Goal: Task Accomplishment & Management: Complete application form

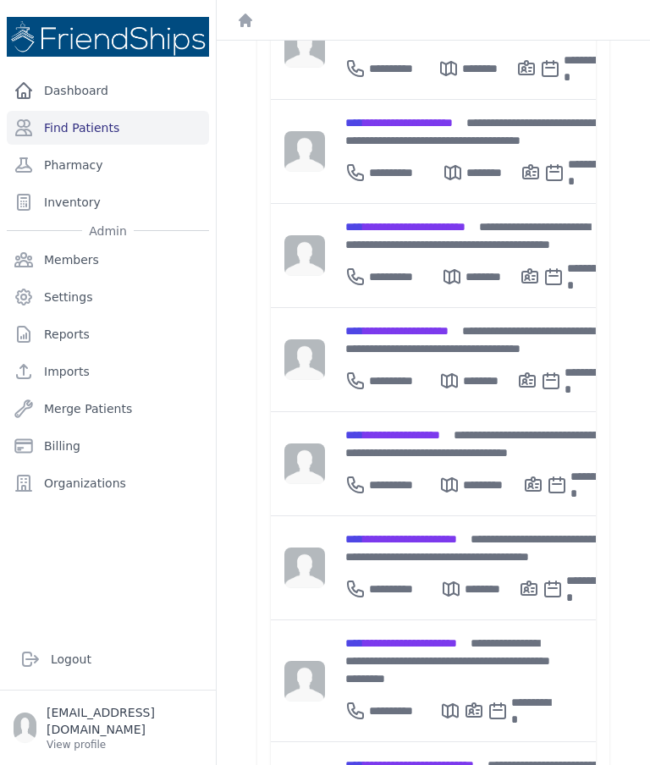
scroll to position [456, 0]
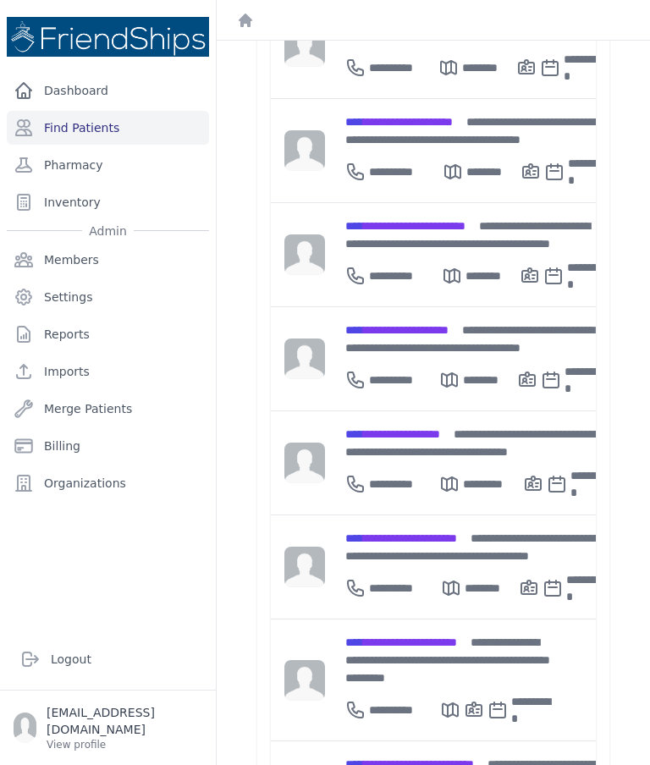
click at [432, 758] on span "**********" at bounding box center [409, 764] width 129 height 12
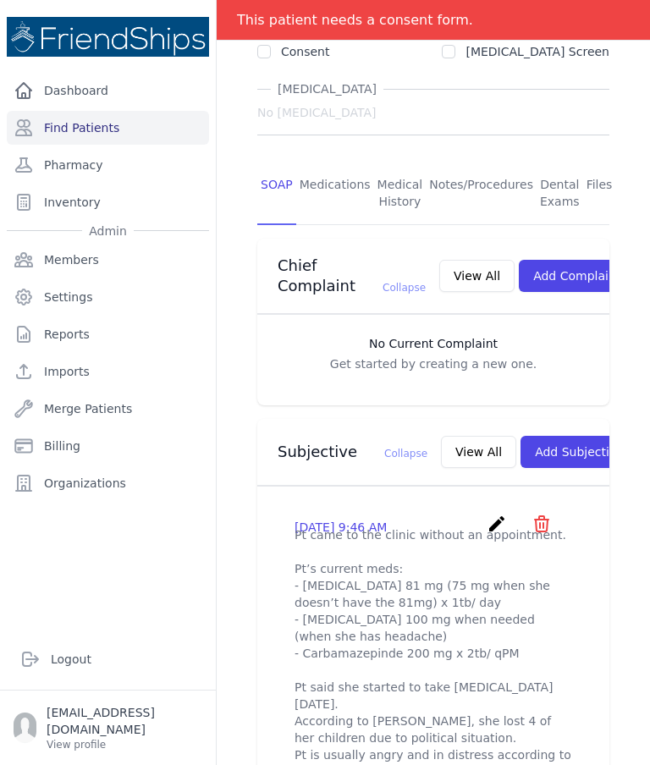
scroll to position [327, 0]
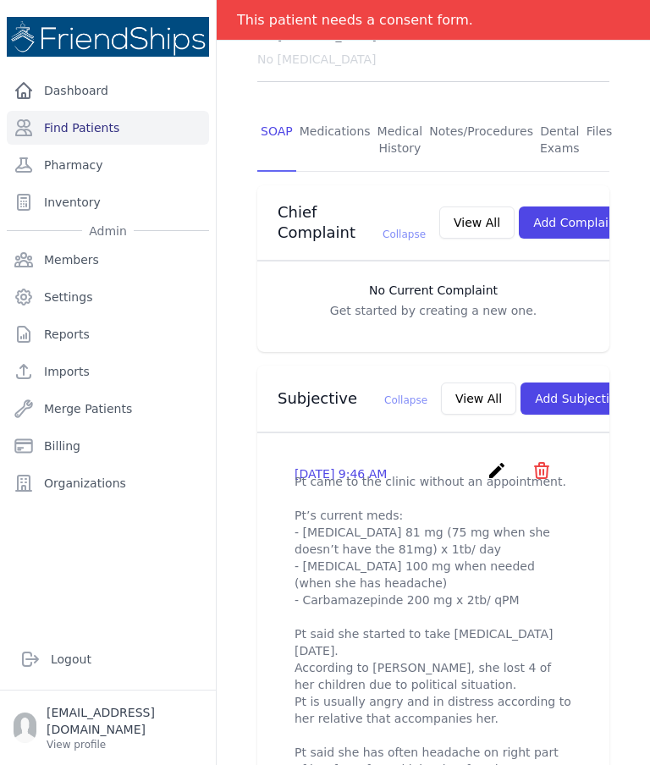
click at [441, 383] on button "View All" at bounding box center [478, 399] width 75 height 32
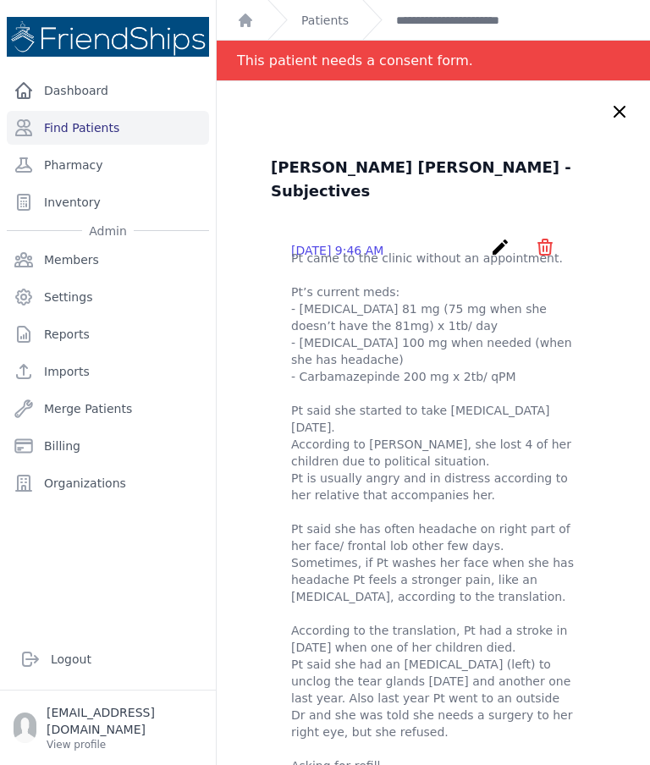
scroll to position [0, 0]
click at [610, 118] on icon at bounding box center [619, 112] width 20 height 20
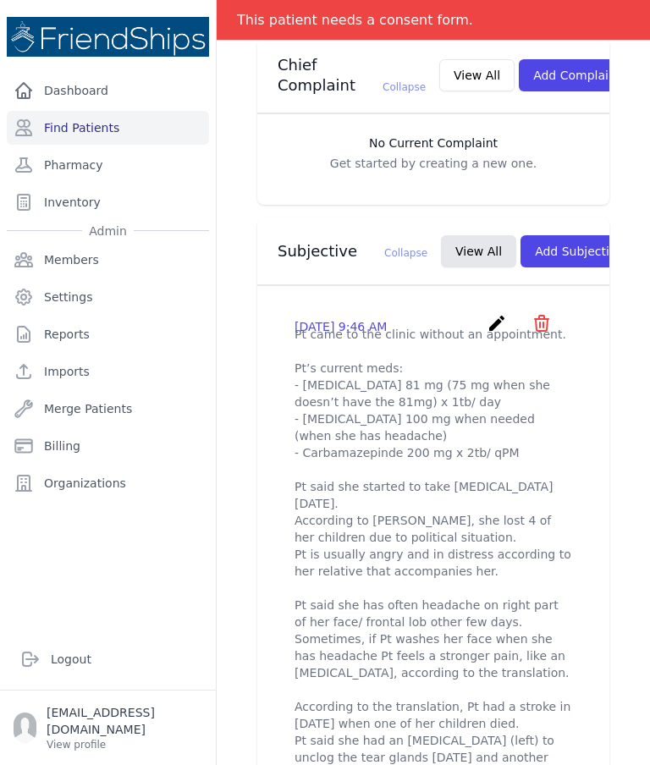
scroll to position [476, 0]
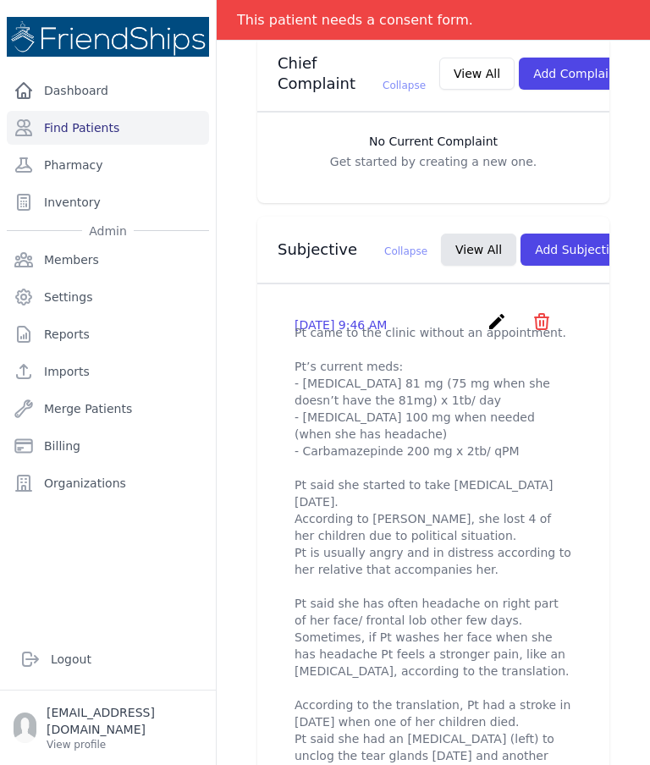
click at [491, 311] on icon "create" at bounding box center [497, 321] width 20 height 20
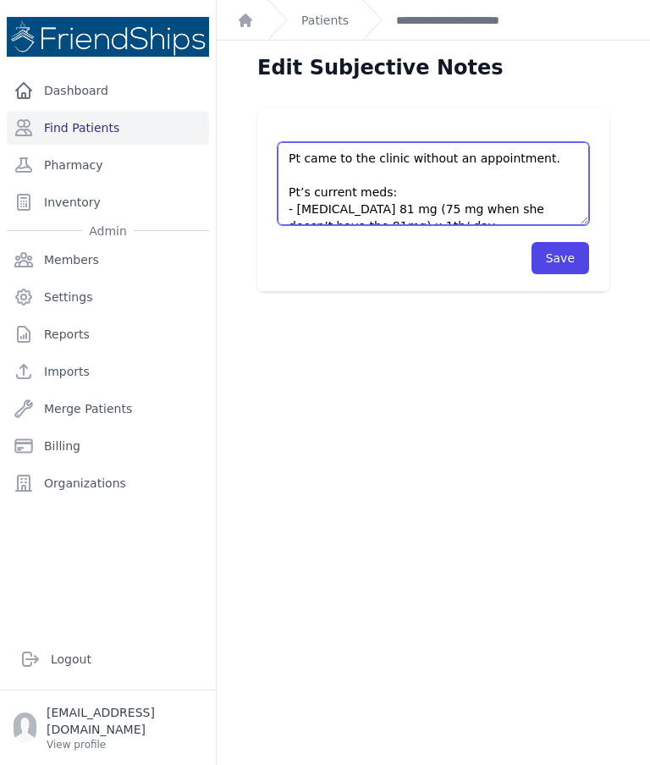
click at [388, 161] on textarea "Pt came to the clinic without an appointment. Pt’s current meds: - [MEDICAL_DAT…" at bounding box center [433, 183] width 311 height 83
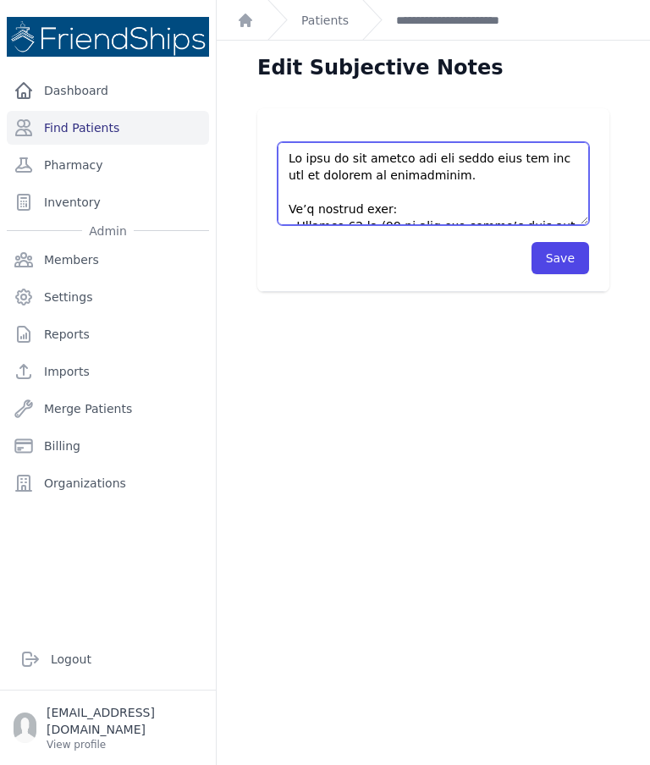
click at [344, 171] on textarea "Pt came to the clinic without an appointment. Pt’s current meds: - [MEDICAL_DAT…" at bounding box center [433, 183] width 311 height 83
click at [438, 190] on textarea "Pt came to the clinic without an appointment. Pt’s current meds: - [MEDICAL_DAT…" at bounding box center [433, 183] width 311 height 83
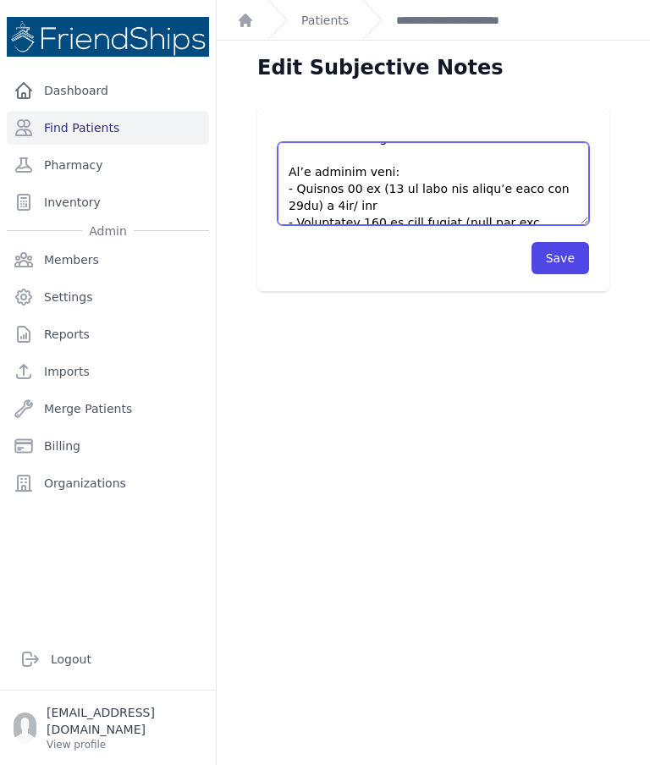
scroll to position [41, 0]
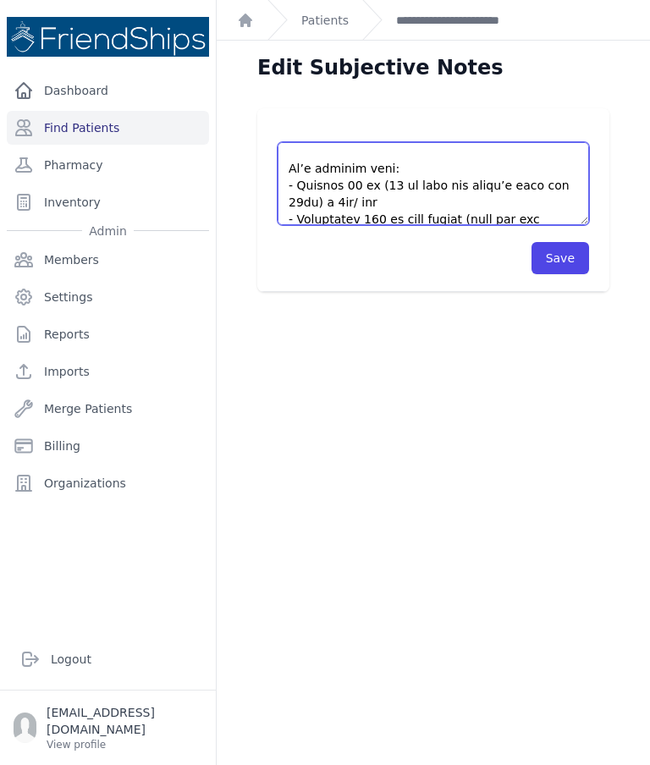
type textarea "Lo ipsu do sit ametco adi eli seddo eius tem inc utl et doloremagna. Al’e admin…"
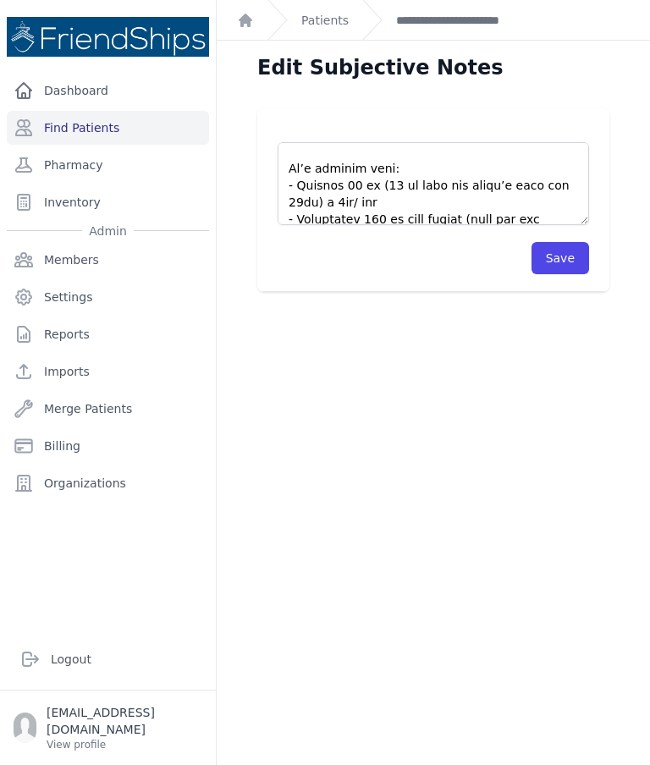
click at [563, 261] on button "Save" at bounding box center [560, 258] width 58 height 32
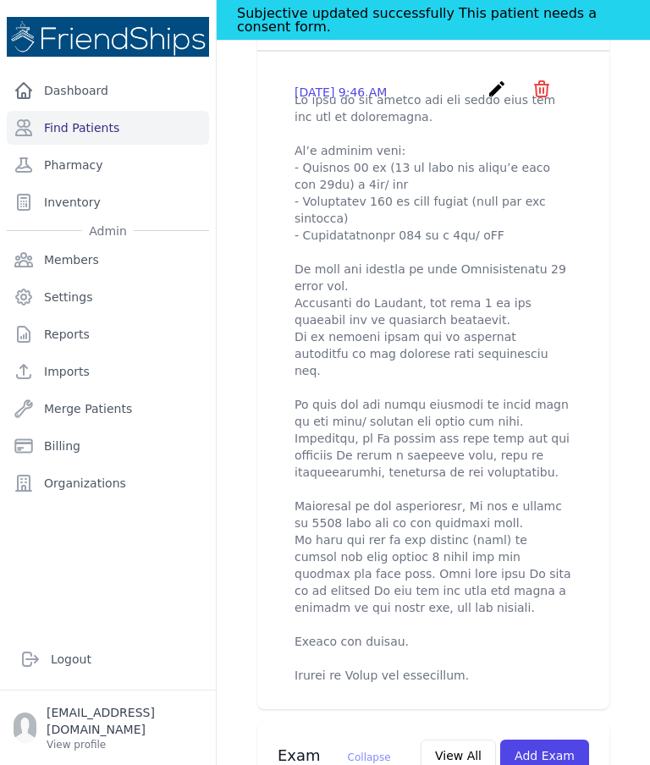
scroll to position [751, 0]
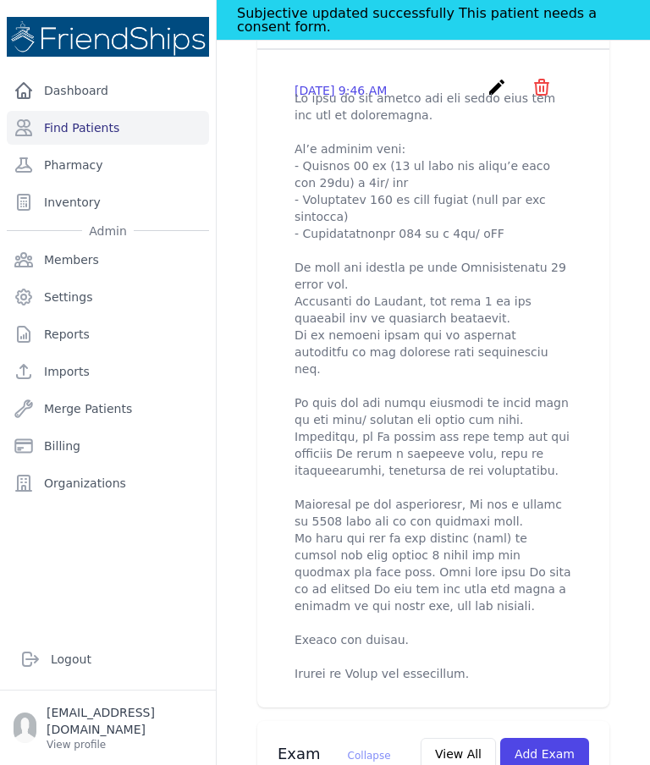
click at [493, 77] on icon "create" at bounding box center [497, 87] width 20 height 20
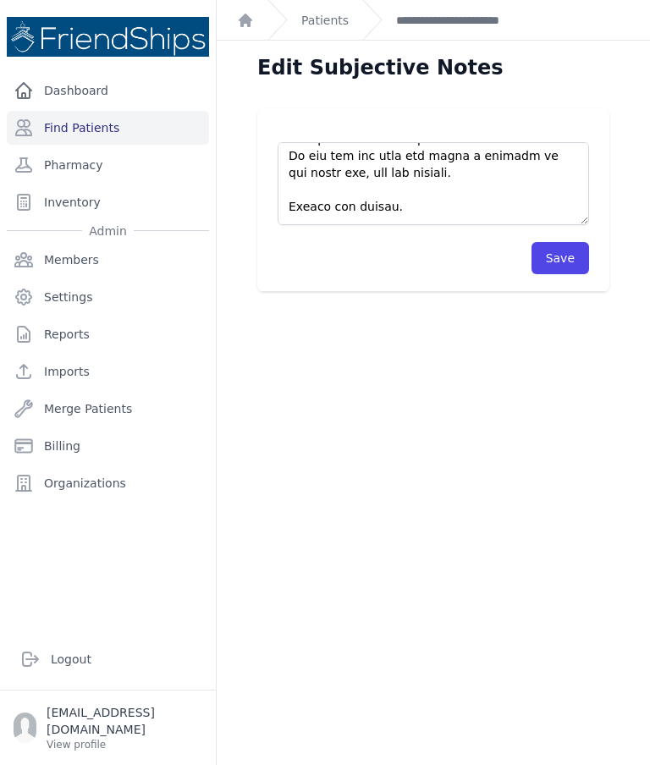
scroll to position [476, 0]
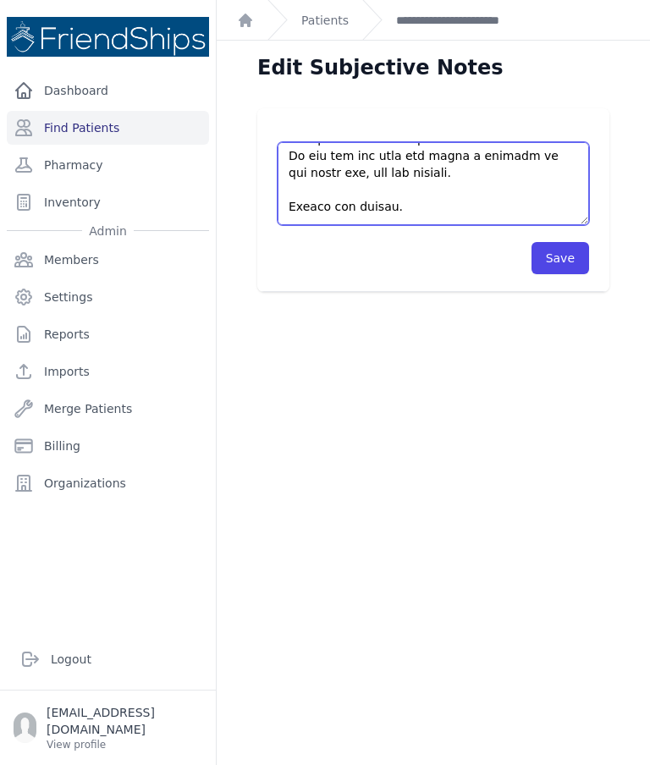
click at [425, 206] on textarea at bounding box center [433, 183] width 311 height 83
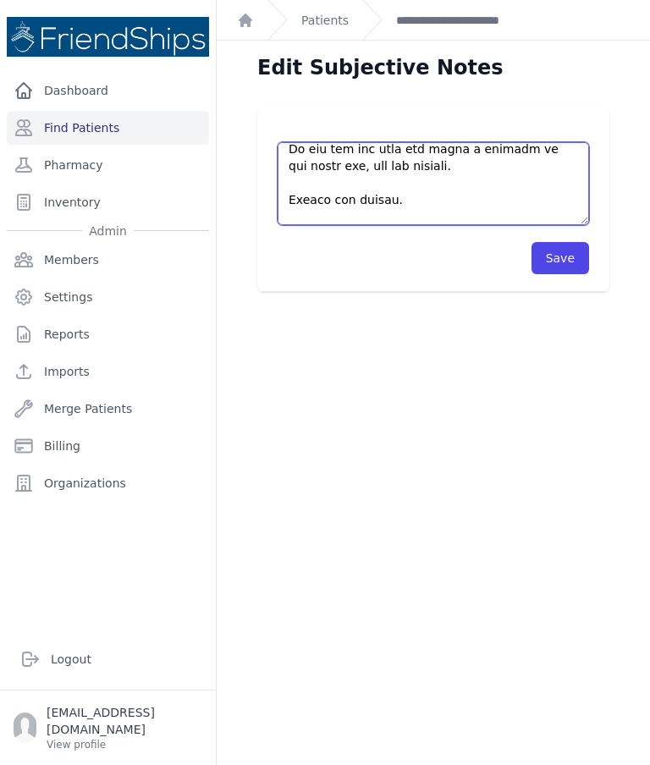
scroll to position [532, 0]
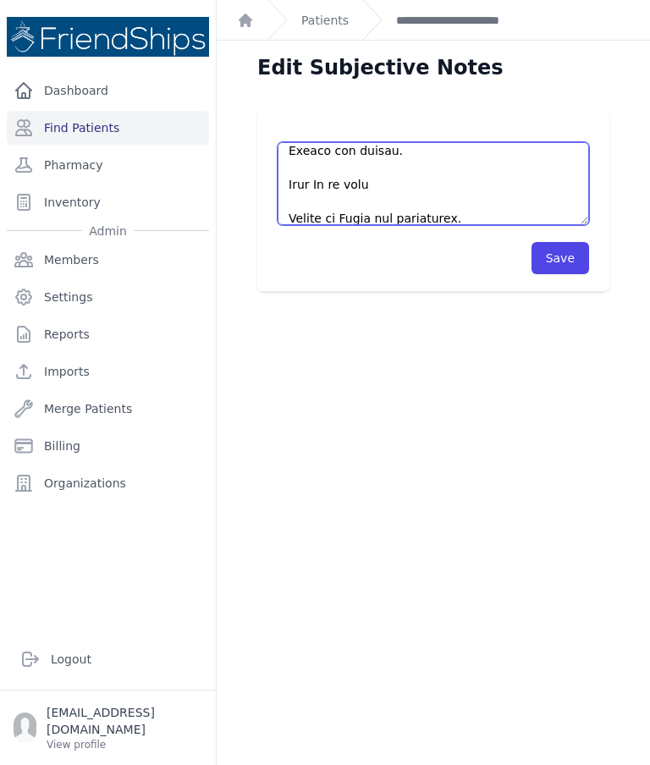
click at [331, 186] on textarea at bounding box center [433, 183] width 311 height 83
click at [337, 188] on textarea at bounding box center [433, 183] width 311 height 83
click at [340, 182] on textarea at bounding box center [433, 183] width 311 height 83
click at [329, 179] on textarea at bounding box center [433, 183] width 311 height 83
click at [343, 180] on textarea at bounding box center [433, 183] width 311 height 83
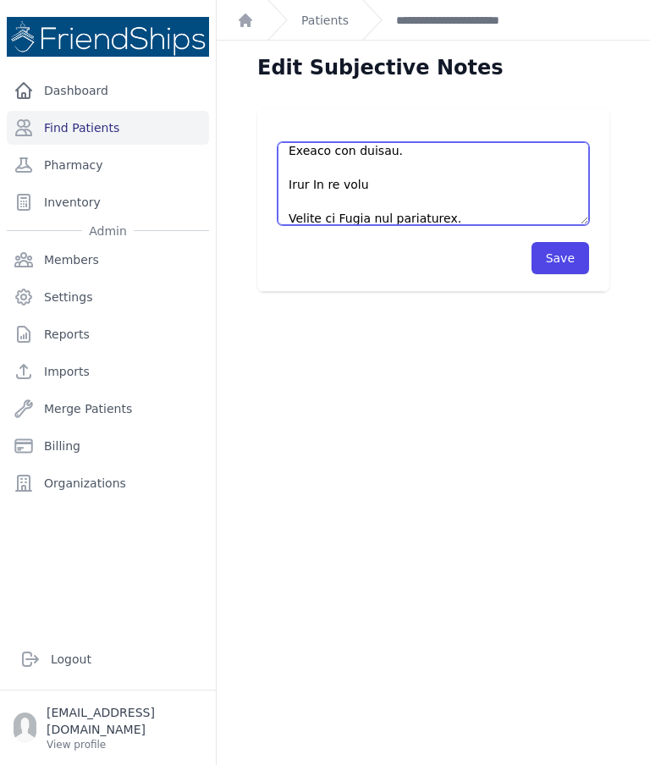
click at [352, 183] on textarea at bounding box center [433, 183] width 311 height 83
click at [406, 180] on textarea at bounding box center [433, 183] width 311 height 83
click at [427, 184] on textarea at bounding box center [433, 183] width 311 height 83
click at [544, 180] on textarea at bounding box center [433, 183] width 311 height 83
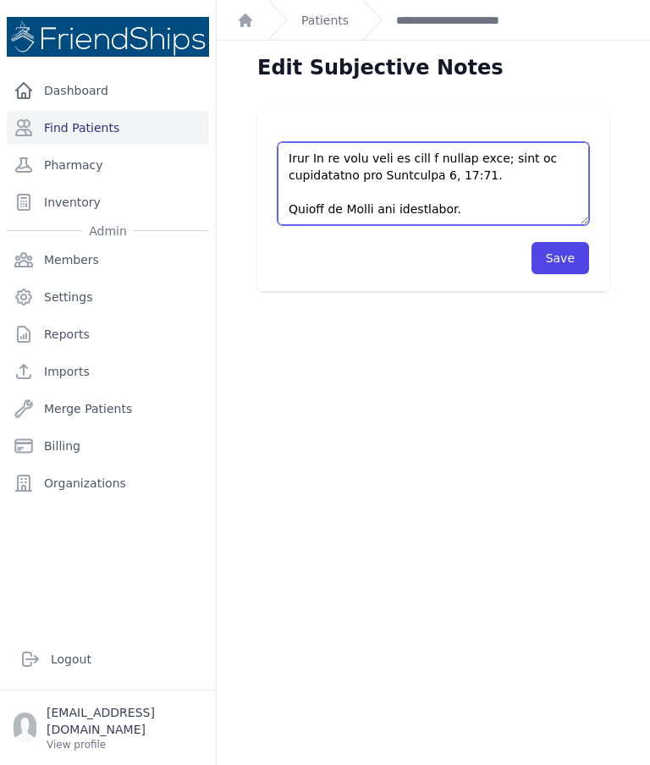
scroll to position [559, 0]
type textarea "Lo ipsu do sit ametco adi eli seddo eius tem inc utl et doloremagna. Al’e admin…"
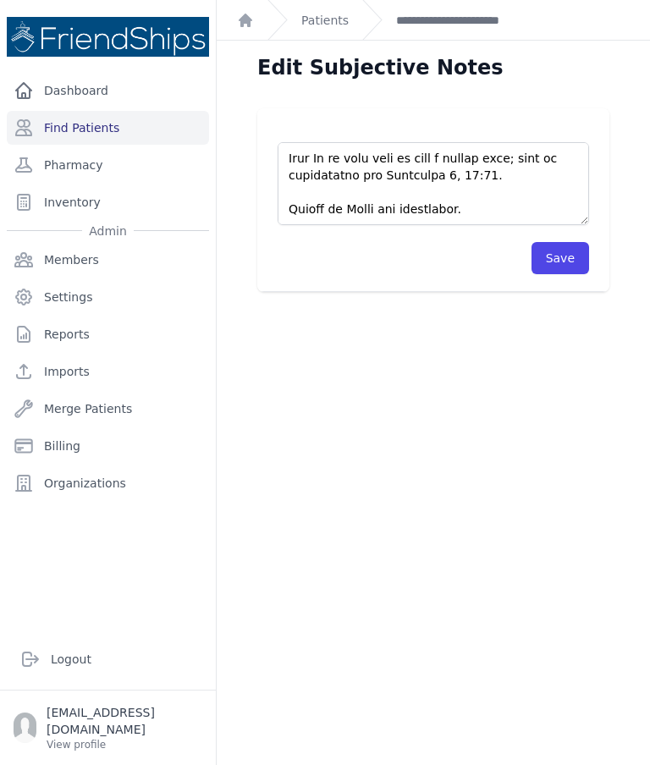
click at [564, 250] on button "Save" at bounding box center [560, 258] width 58 height 32
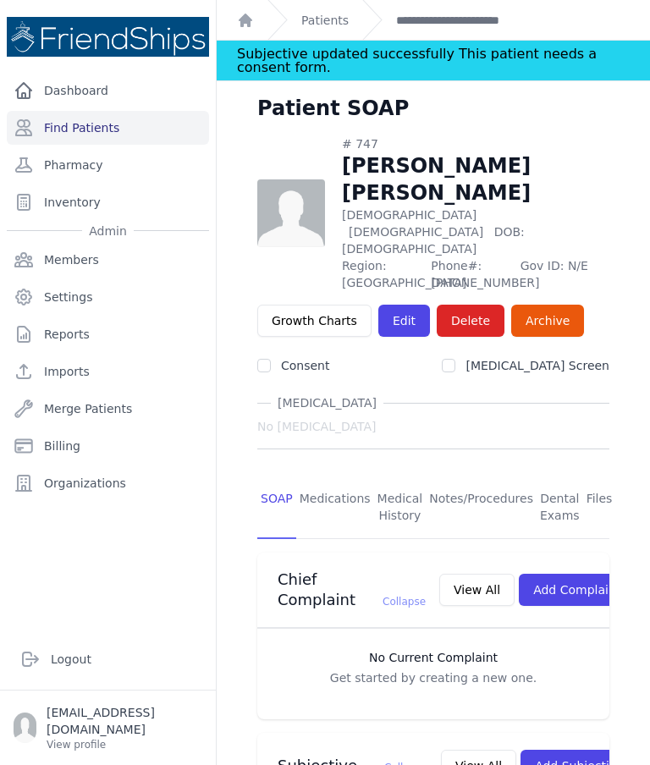
click at [81, 119] on link "Find Patients" at bounding box center [108, 128] width 202 height 34
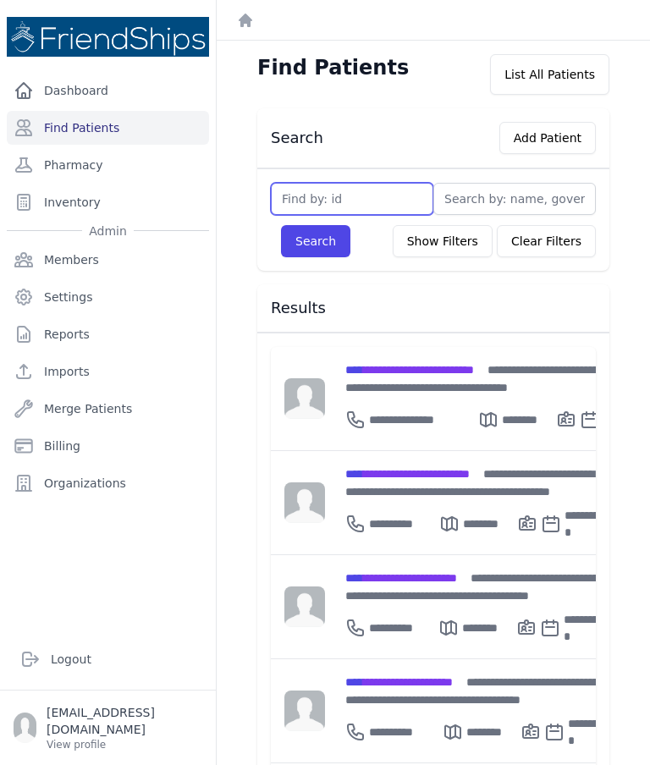
click at [352, 195] on input "text" at bounding box center [352, 199] width 162 height 32
type input "748"
click at [324, 246] on button "Search" at bounding box center [315, 241] width 69 height 32
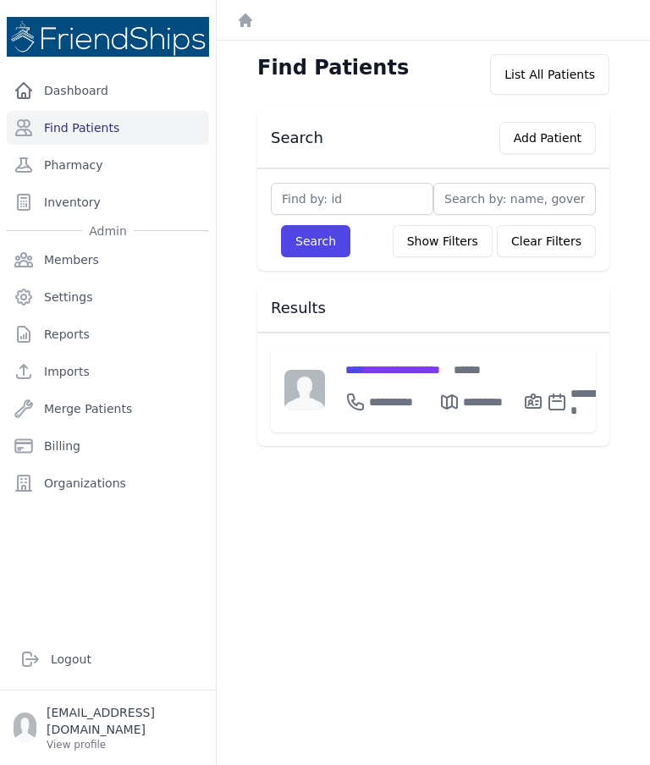
click at [440, 364] on span "**********" at bounding box center [392, 370] width 95 height 12
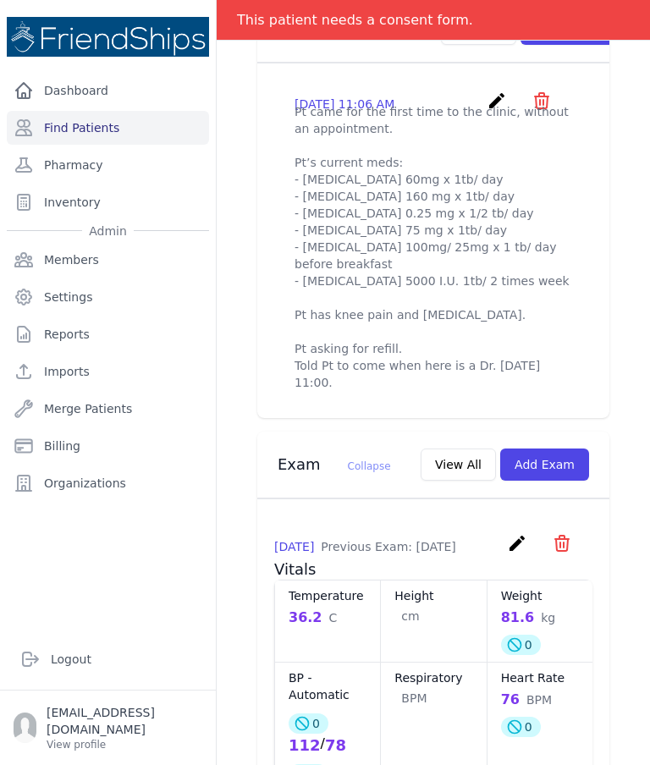
scroll to position [670, 0]
click at [488, 90] on icon "create" at bounding box center [497, 100] width 20 height 20
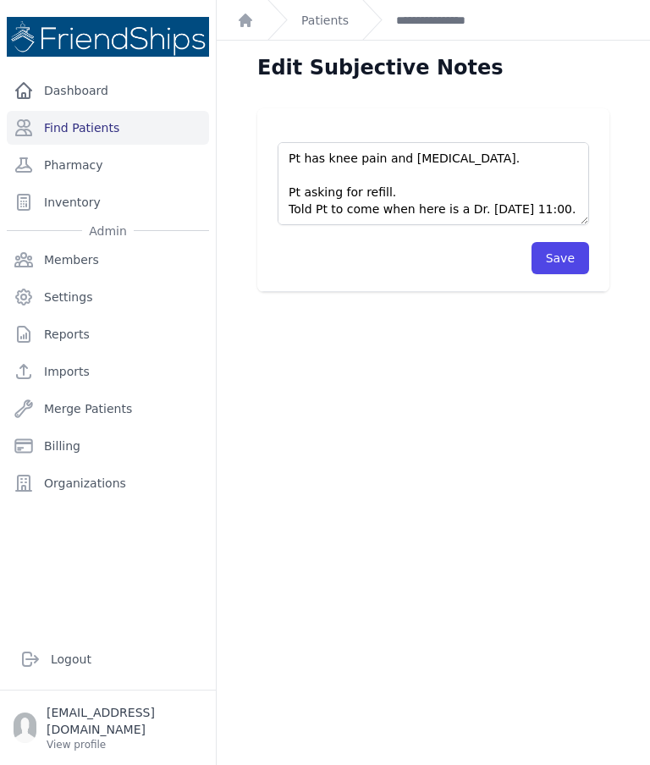
scroll to position [220, 0]
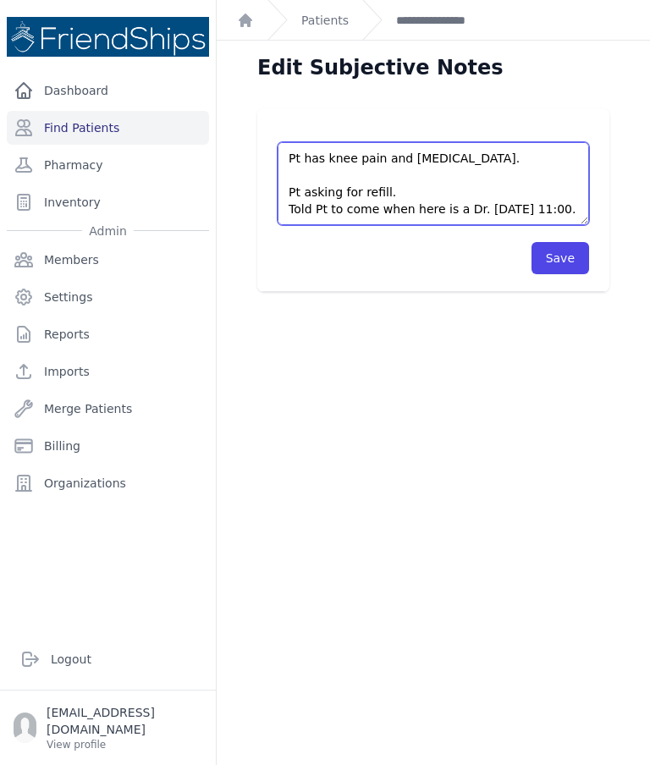
click at [478, 187] on textarea "Pt came for the first time to the clinic, without an appointment. Pt’s current …" at bounding box center [433, 183] width 311 height 83
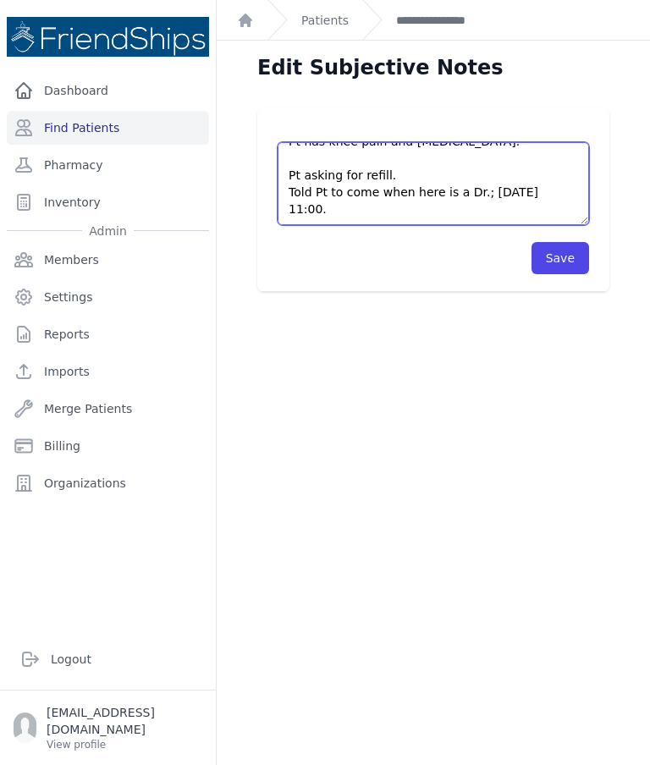
click at [305, 164] on textarea "Pt came for the first time to the clinic, without an appointment. Pt’s current …" at bounding box center [433, 183] width 311 height 83
click at [294, 178] on textarea "Pt came for the first time to the clinic, without an appointment. Pt’s current …" at bounding box center [433, 183] width 311 height 83
click at [357, 189] on textarea "Pt came for the first time to the clinic, without an appointment. Pt’s current …" at bounding box center [433, 183] width 311 height 83
click at [306, 171] on textarea "Pt came for the first time to the clinic, without an appointment. Pt’s current …" at bounding box center [433, 183] width 311 height 83
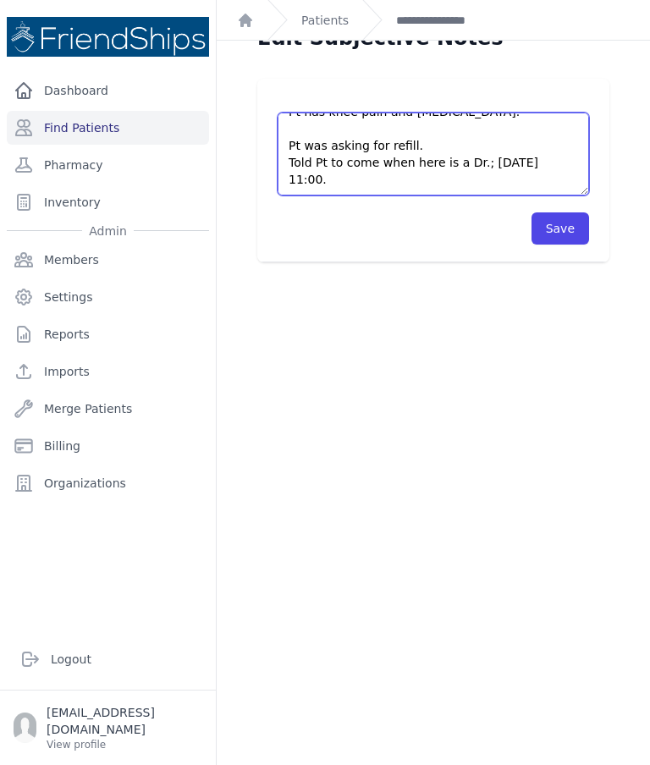
scroll to position [31, 0]
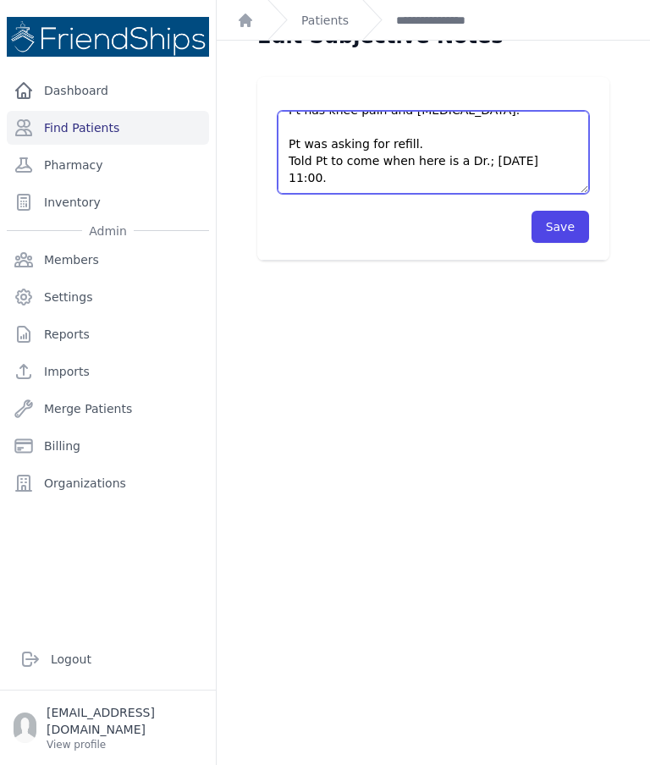
type textarea "Pt came for the first time to the clinic, without an appointment. Pt’s current …"
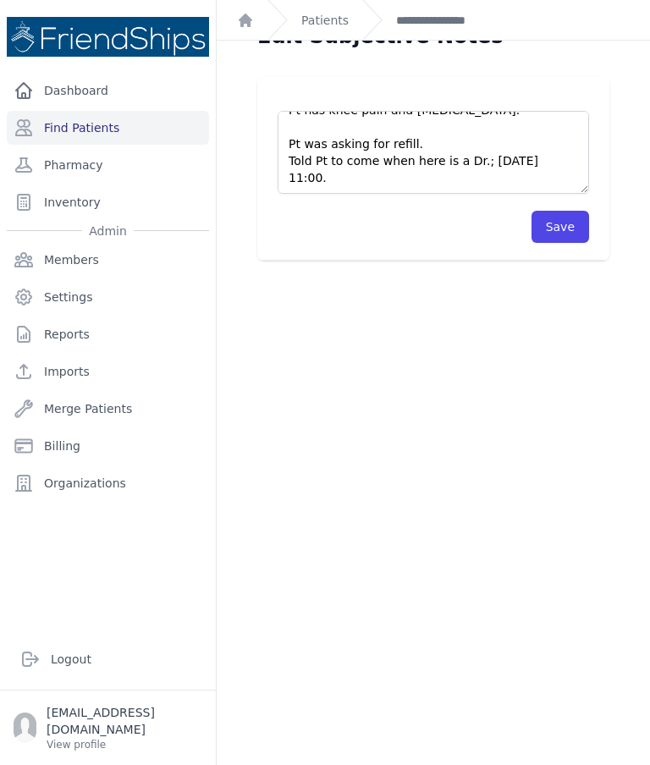
click at [575, 222] on button "Save" at bounding box center [560, 227] width 58 height 32
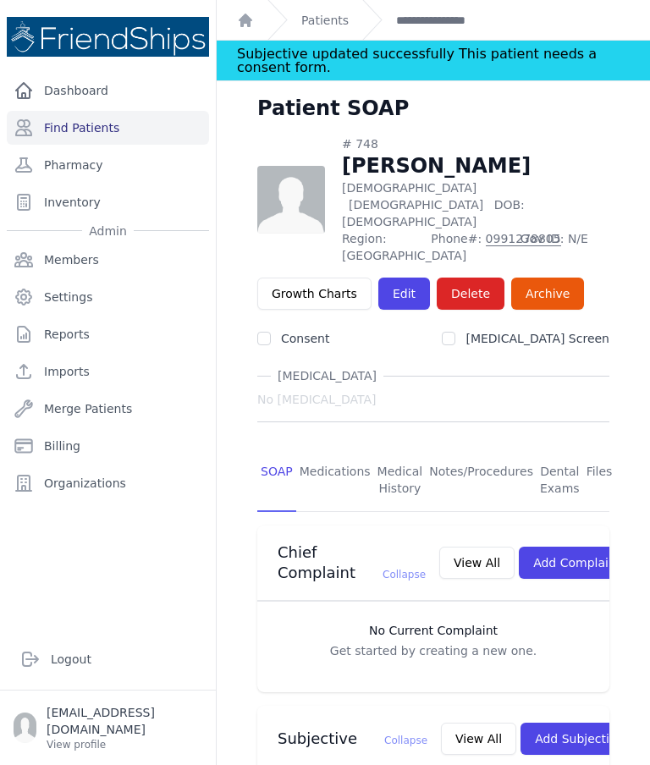
click at [84, 124] on link "Find Patients" at bounding box center [108, 128] width 202 height 34
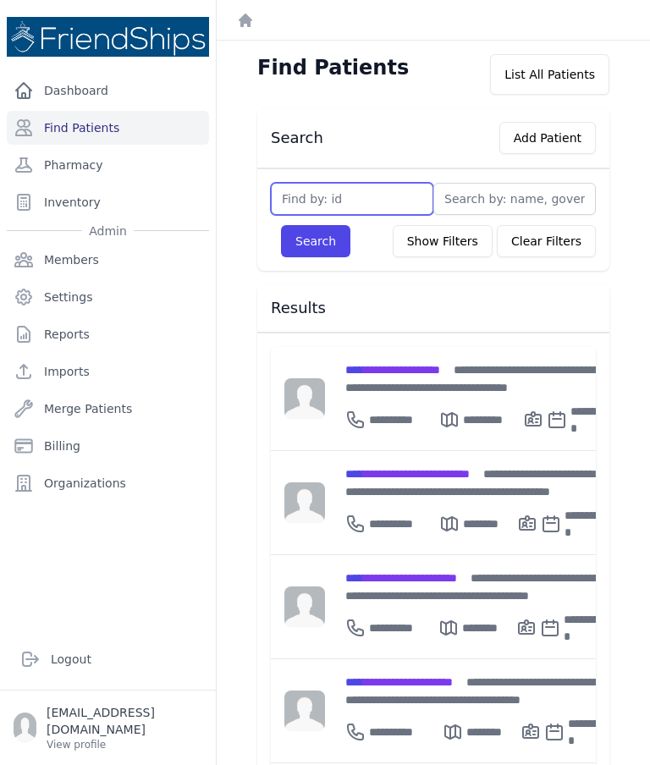
click at [347, 204] on input "text" at bounding box center [352, 199] width 162 height 32
type input "746"
click at [316, 250] on button "Search" at bounding box center [315, 241] width 69 height 32
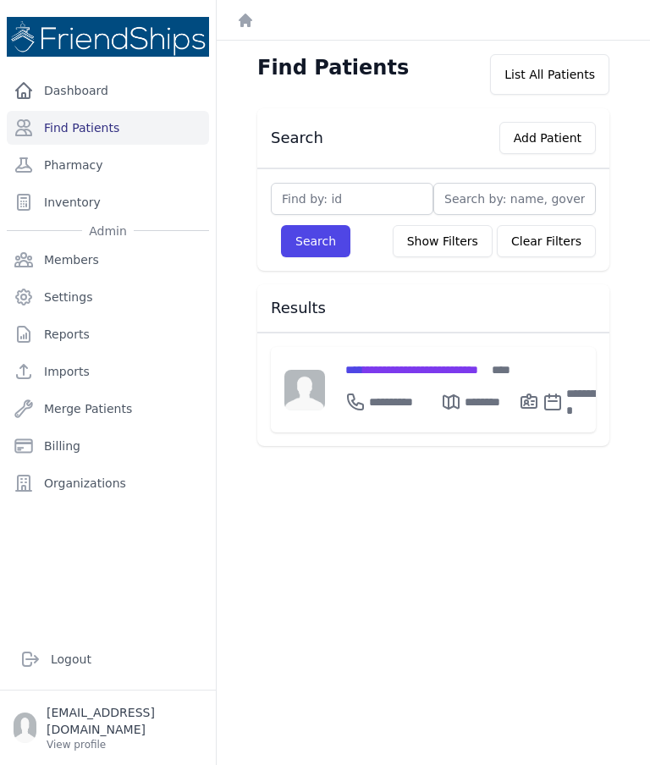
click at [462, 372] on span "**********" at bounding box center [411, 370] width 133 height 12
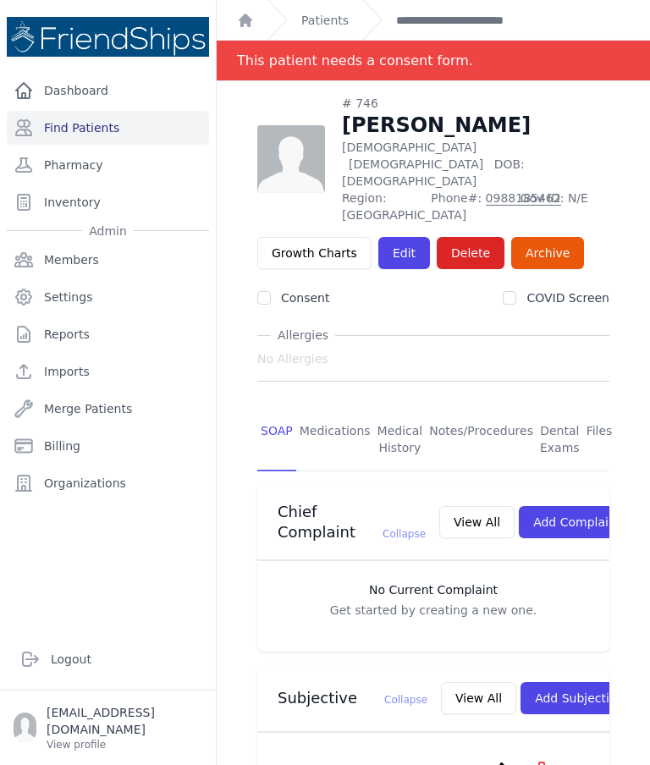
click at [96, 117] on link "Find Patients" at bounding box center [108, 128] width 202 height 34
